Goal: Understand process/instructions: Learn how to perform a task or action

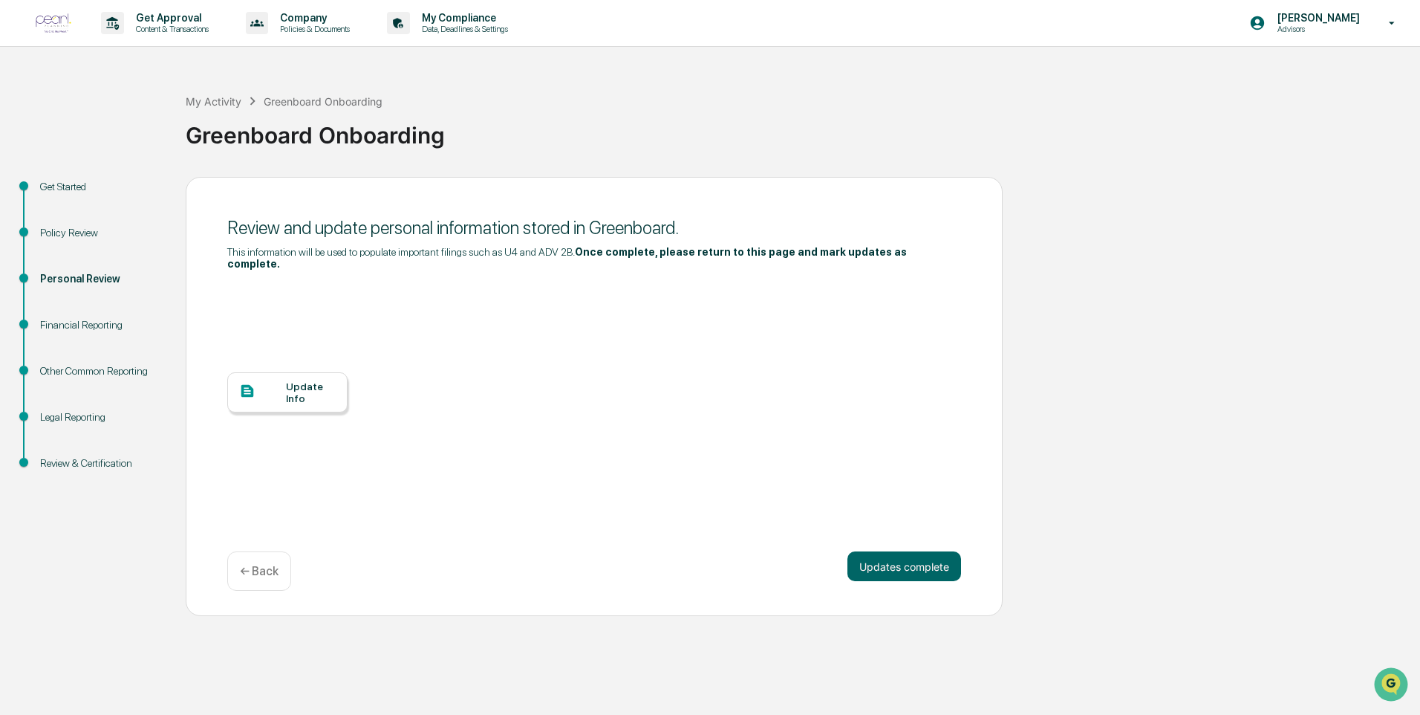
click at [93, 317] on div "Financial Reporting" at bounding box center [101, 325] width 122 height 16
click at [78, 235] on div "Policy Review" at bounding box center [101, 233] width 122 height 16
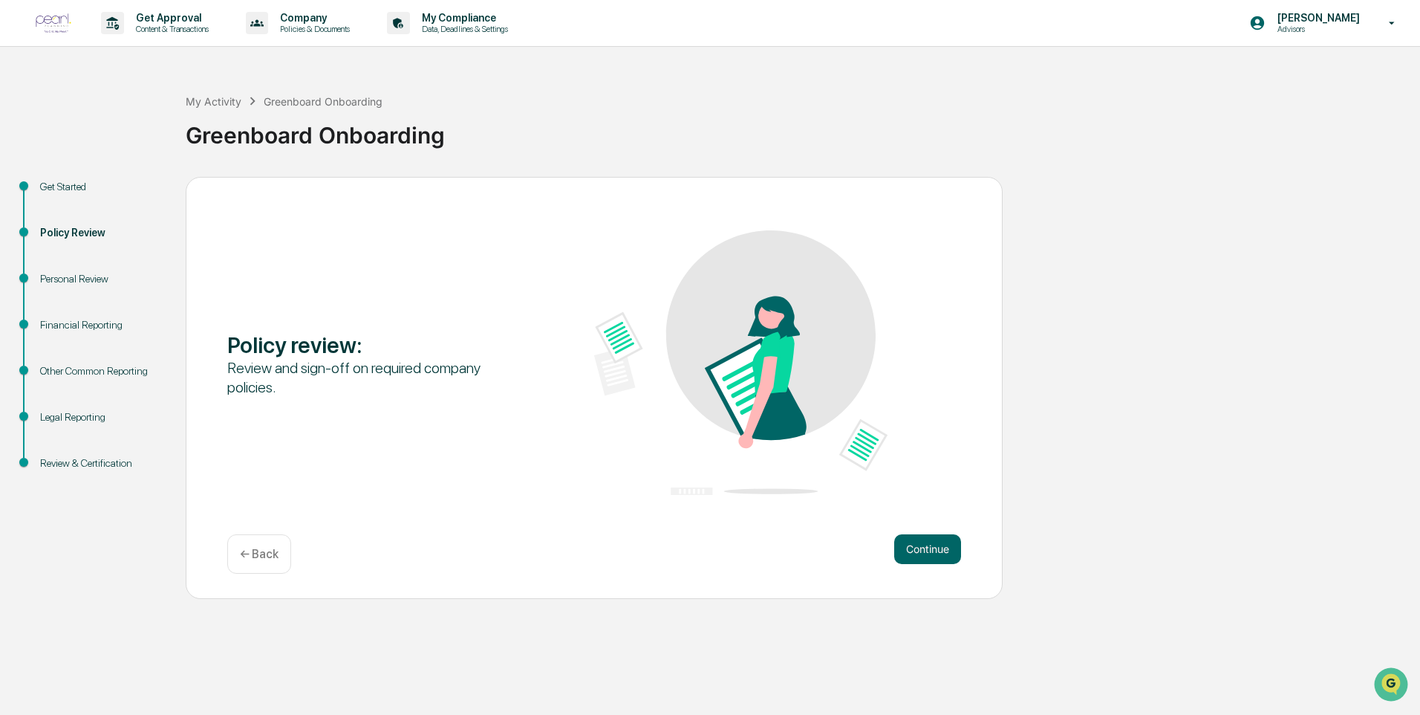
click at [55, 186] on div "Get Started" at bounding box center [101, 187] width 122 height 16
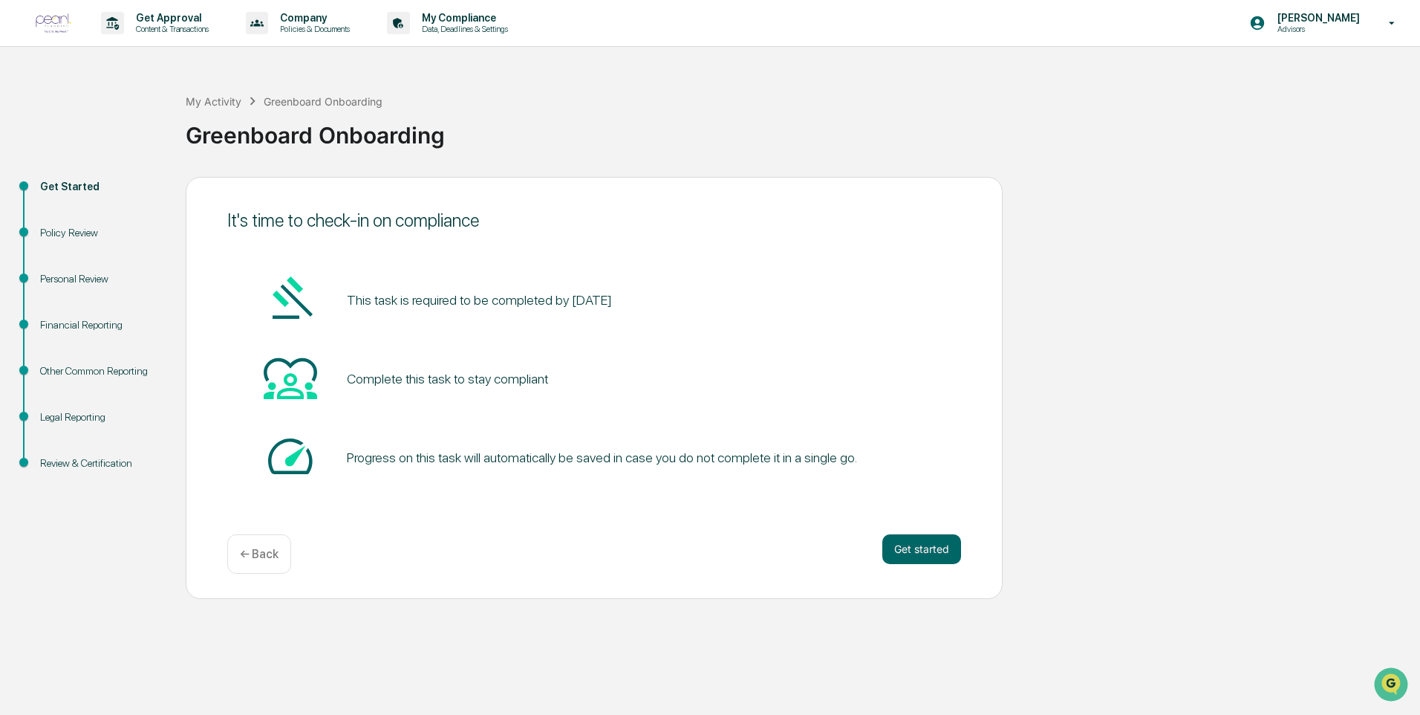
click at [60, 238] on div "Policy Review" at bounding box center [101, 233] width 122 height 16
click at [61, 277] on div "Personal Review" at bounding box center [101, 279] width 122 height 16
click at [89, 273] on div "Personal Review" at bounding box center [101, 279] width 122 height 16
click at [74, 183] on div "Get Started" at bounding box center [101, 187] width 122 height 16
